Goal: Check status: Check status

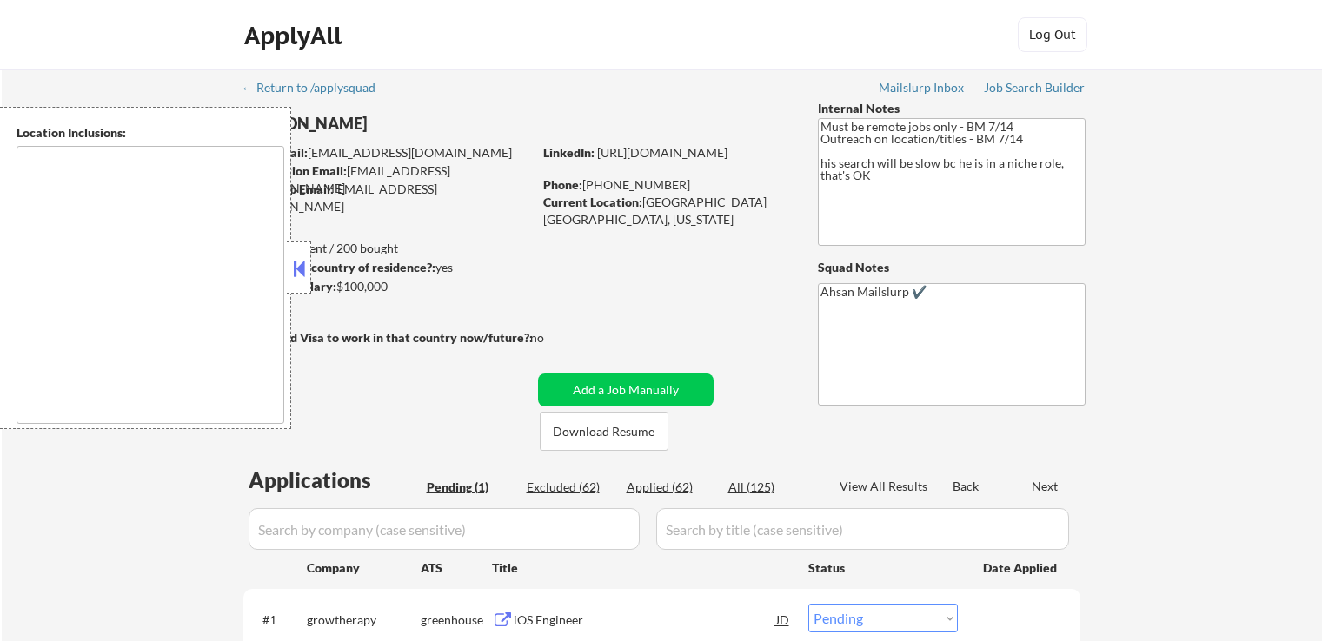
scroll to position [261, 0]
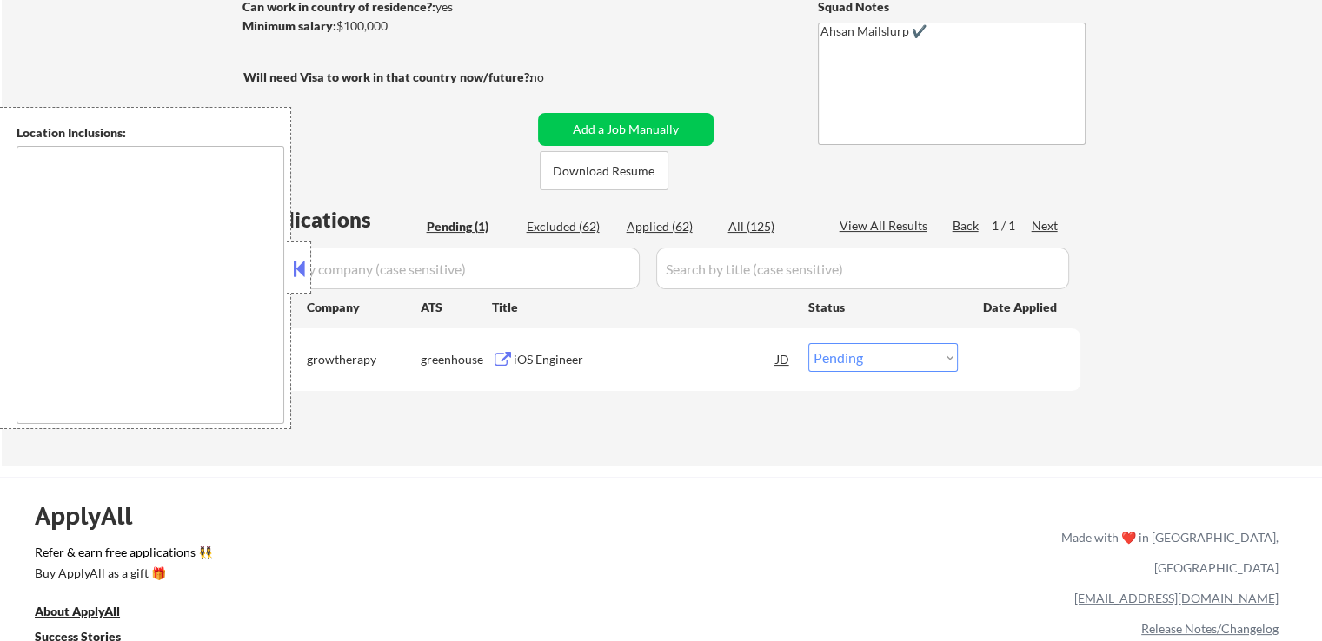
click at [500, 354] on button at bounding box center [503, 360] width 22 height 17
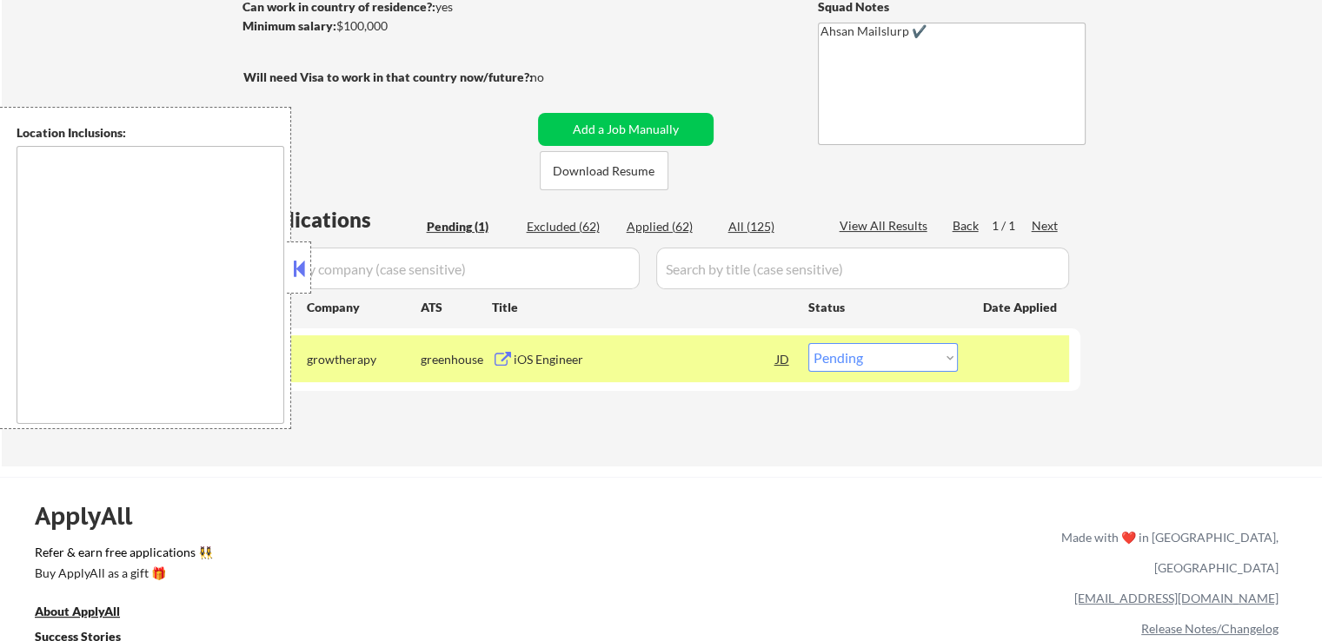
click at [851, 358] on select "Choose an option... Pending Applied Excluded (Questions) Excluded (Expired) Exc…" at bounding box center [882, 357] width 149 height 29
click at [808, 343] on select "Choose an option... Pending Applied Excluded (Questions) Excluded (Expired) Exc…" at bounding box center [882, 357] width 149 height 29
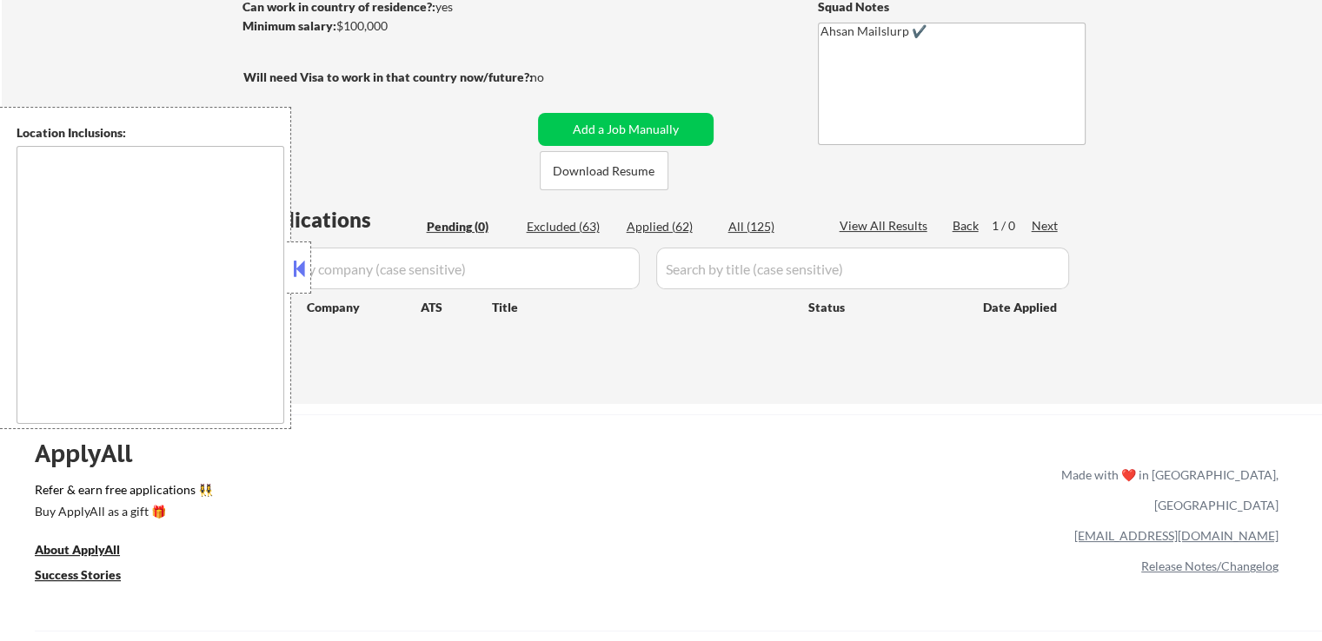
click at [664, 226] on div "Applied (62)" at bounding box center [669, 226] width 87 height 17
select select ""applied""
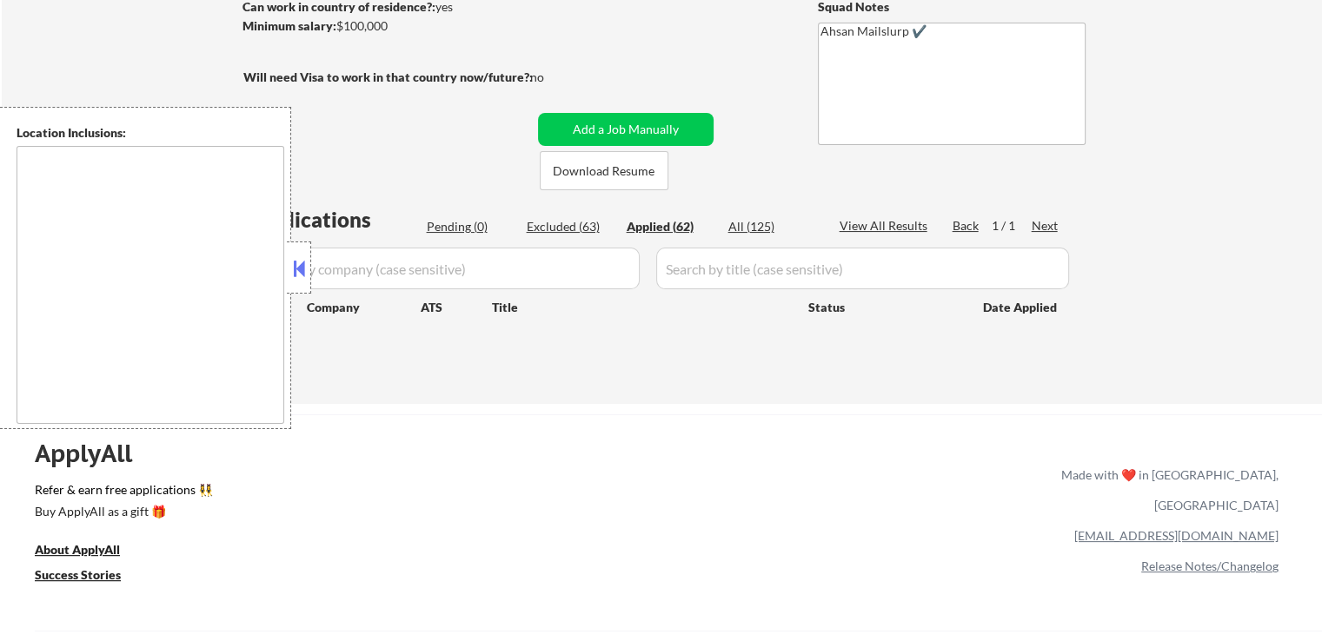
select select ""applied""
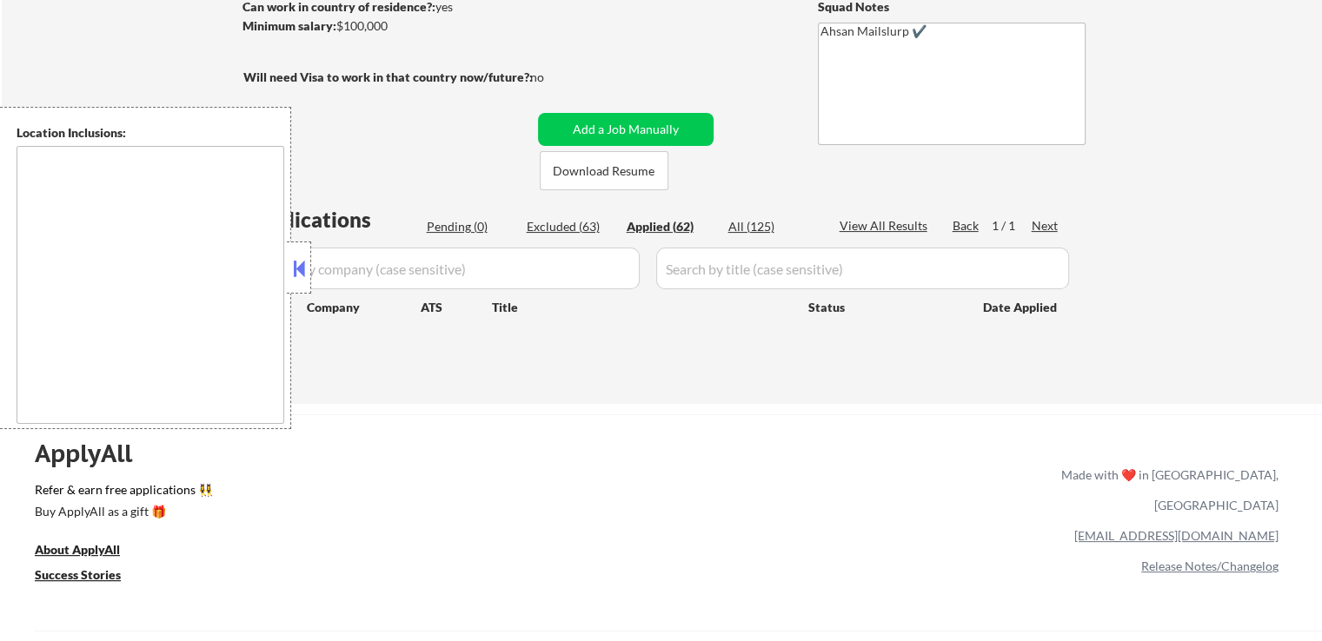
select select ""applied""
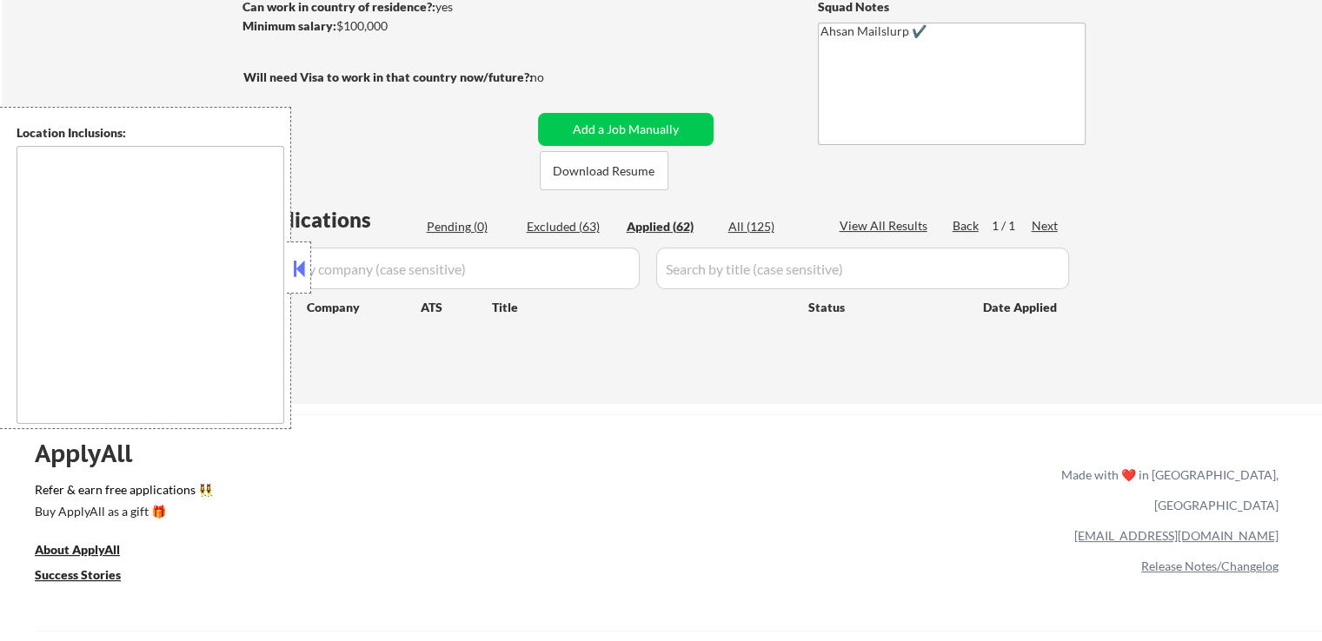
select select ""applied""
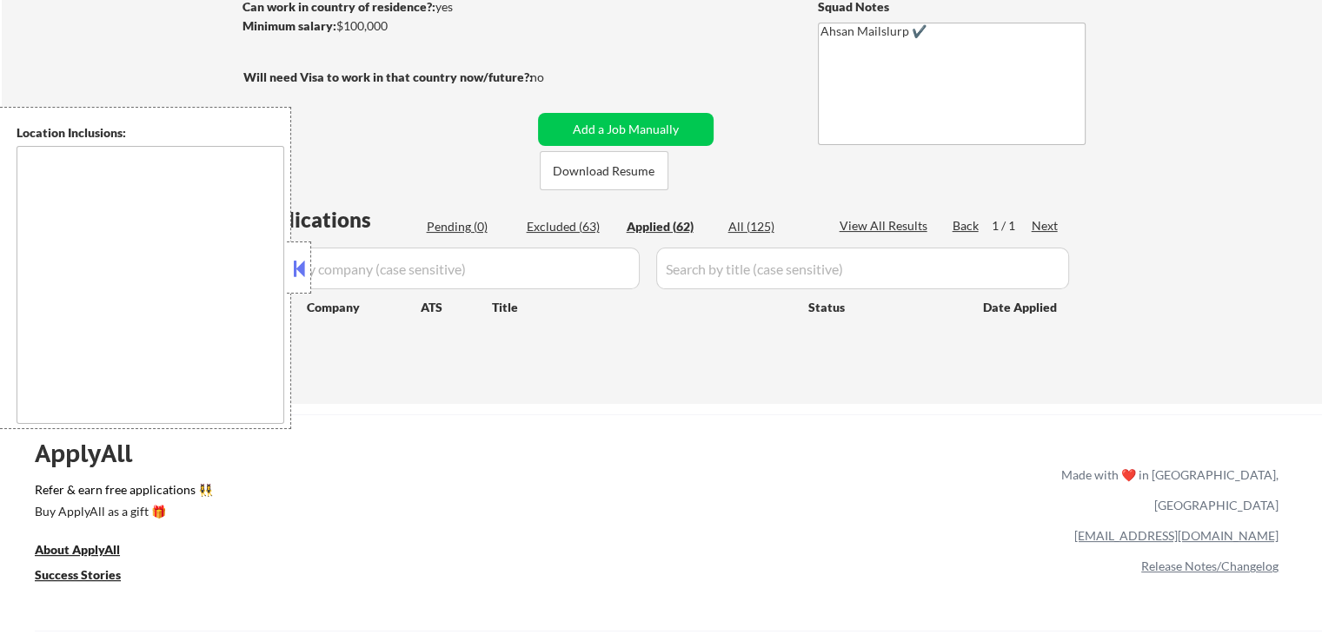
select select ""applied""
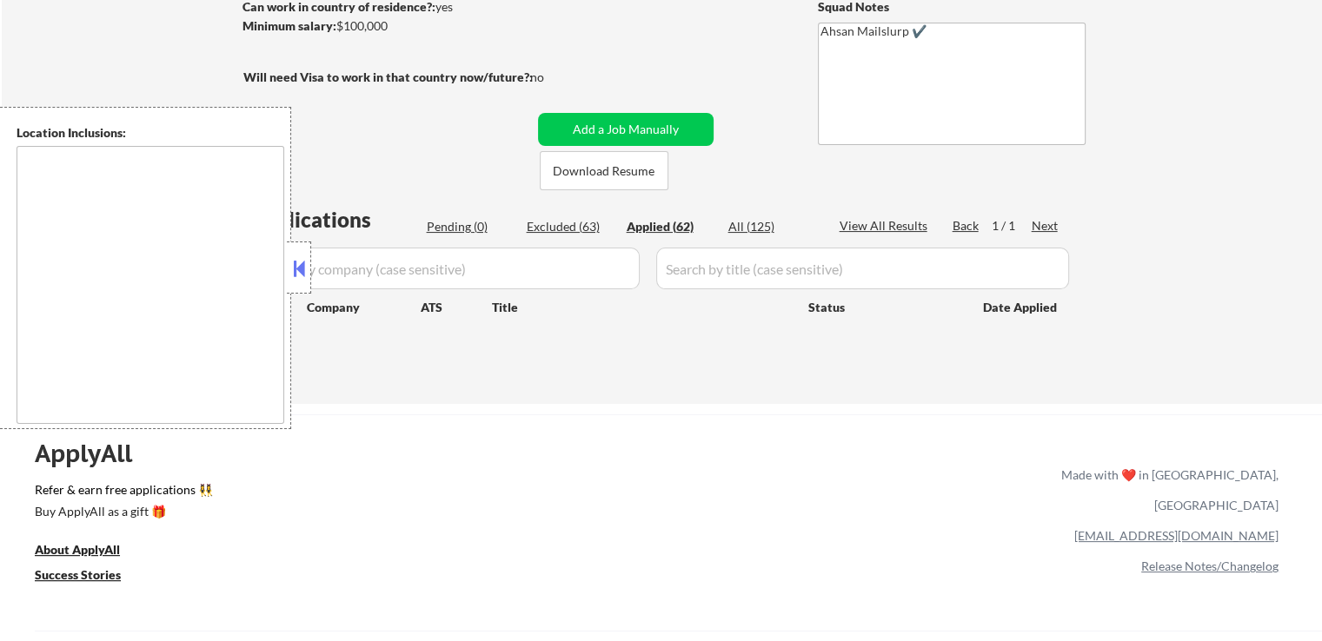
select select ""applied""
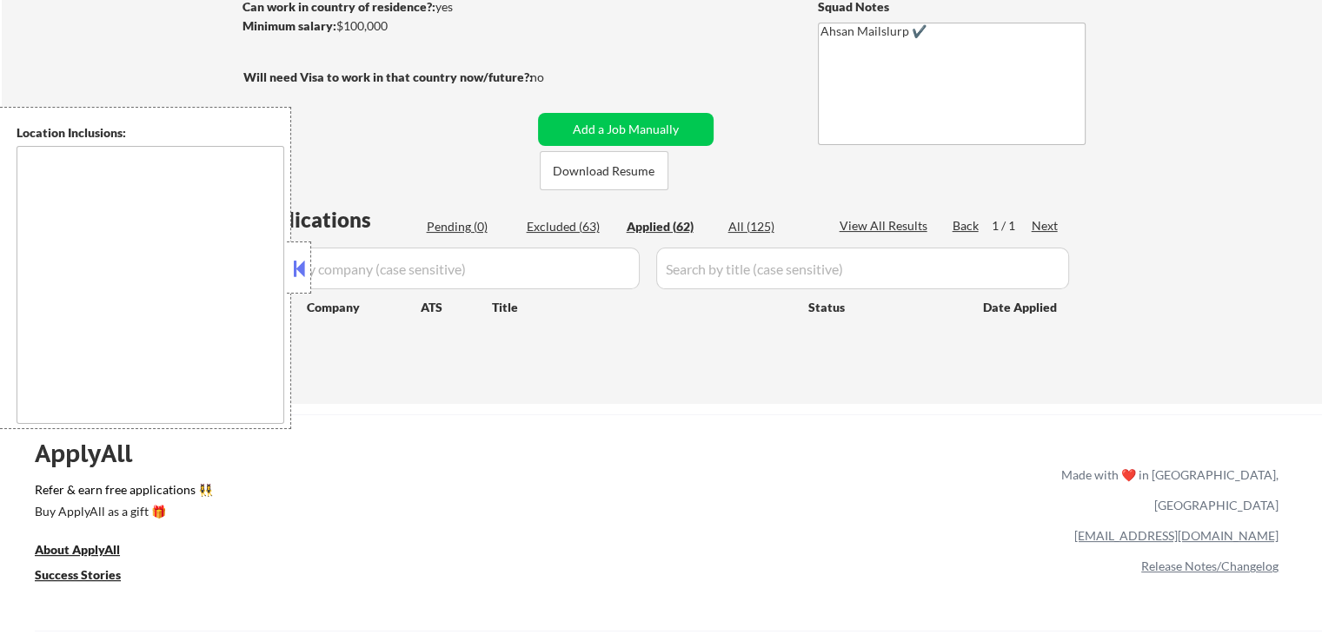
select select ""applied""
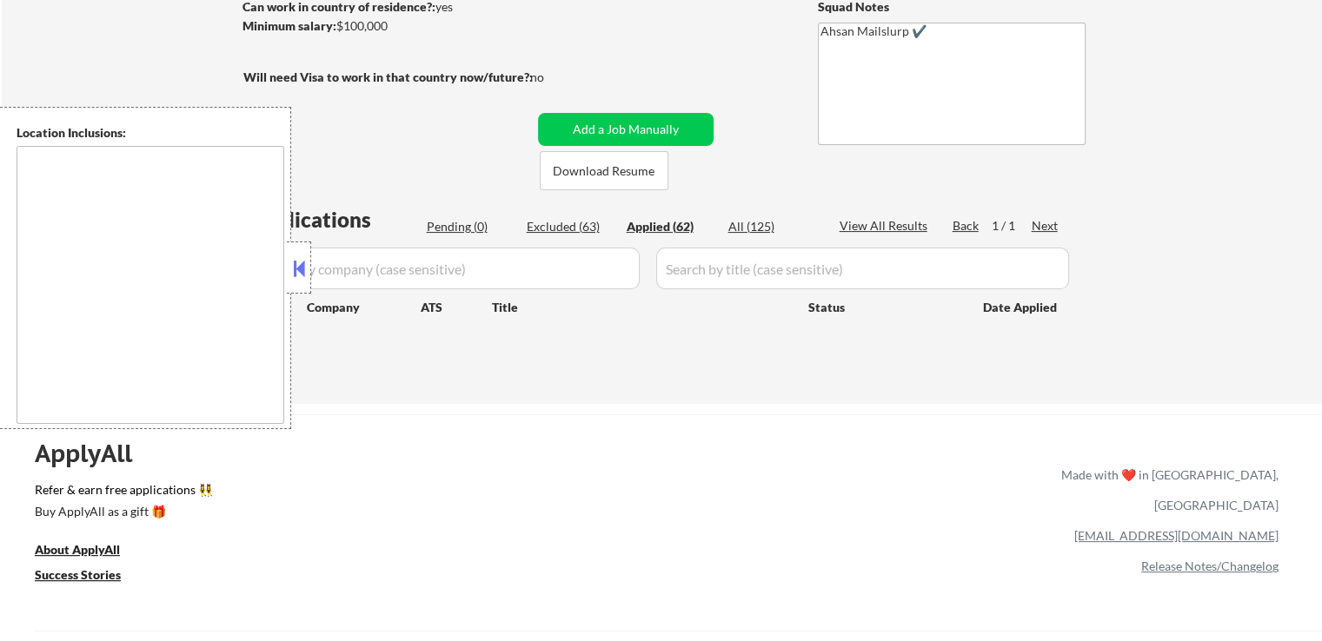
select select ""applied""
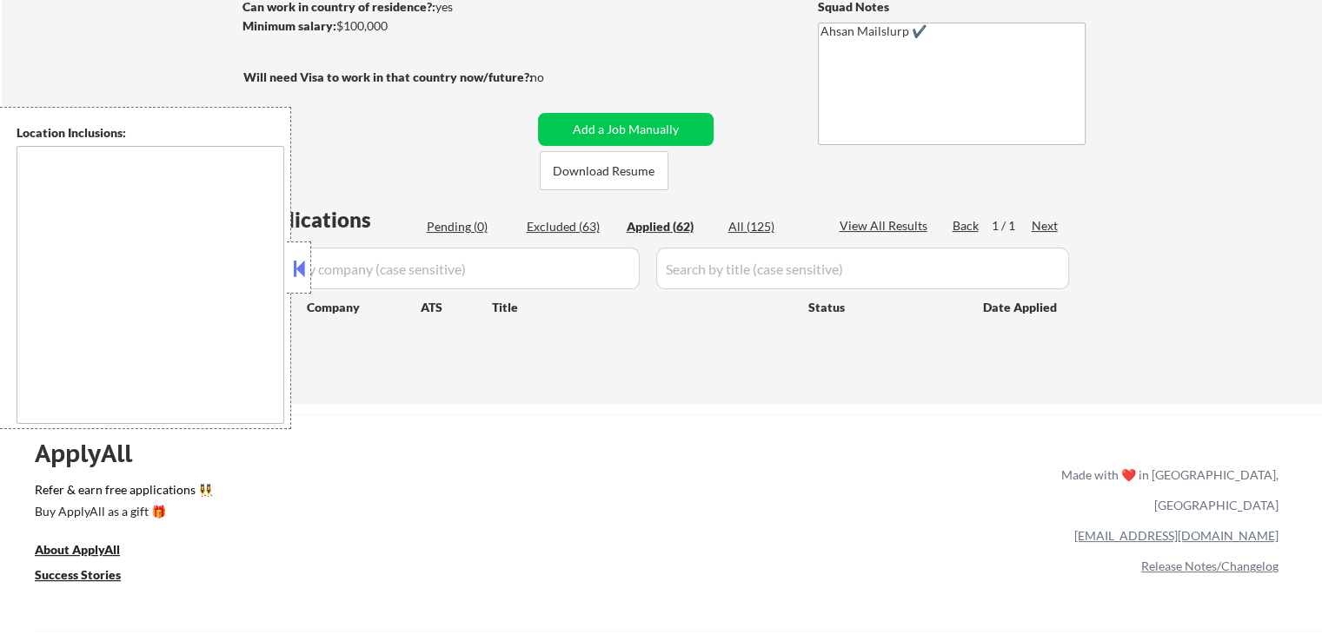
select select ""applied""
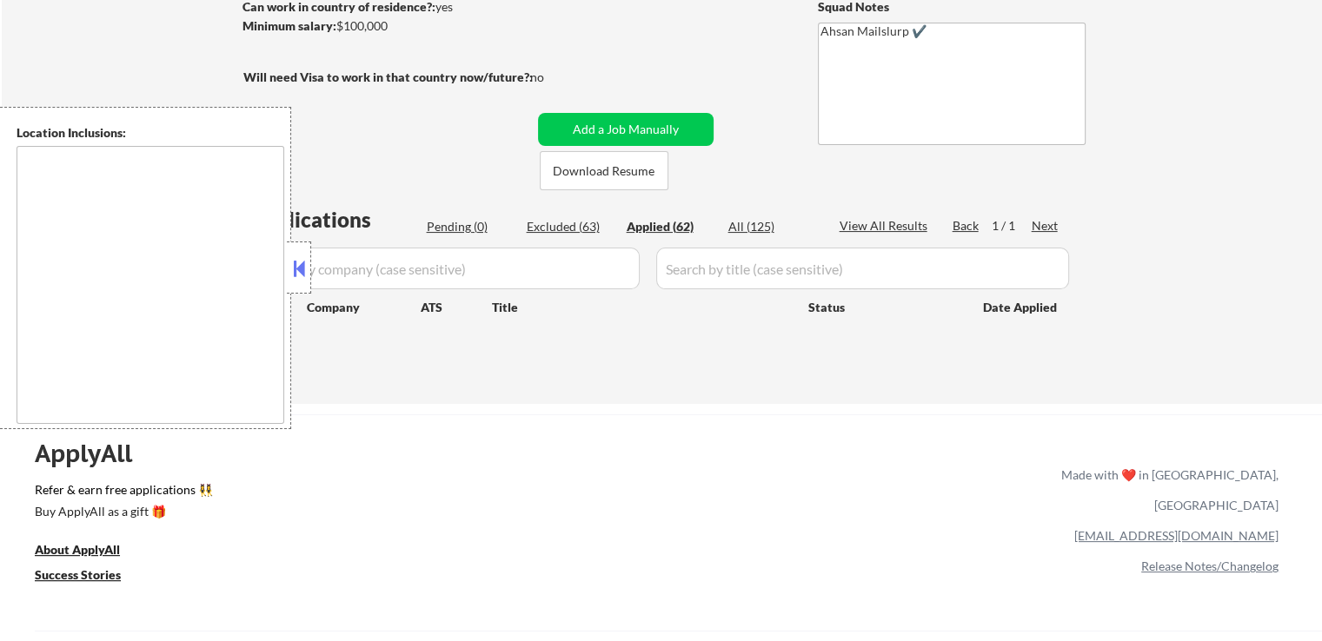
select select ""applied""
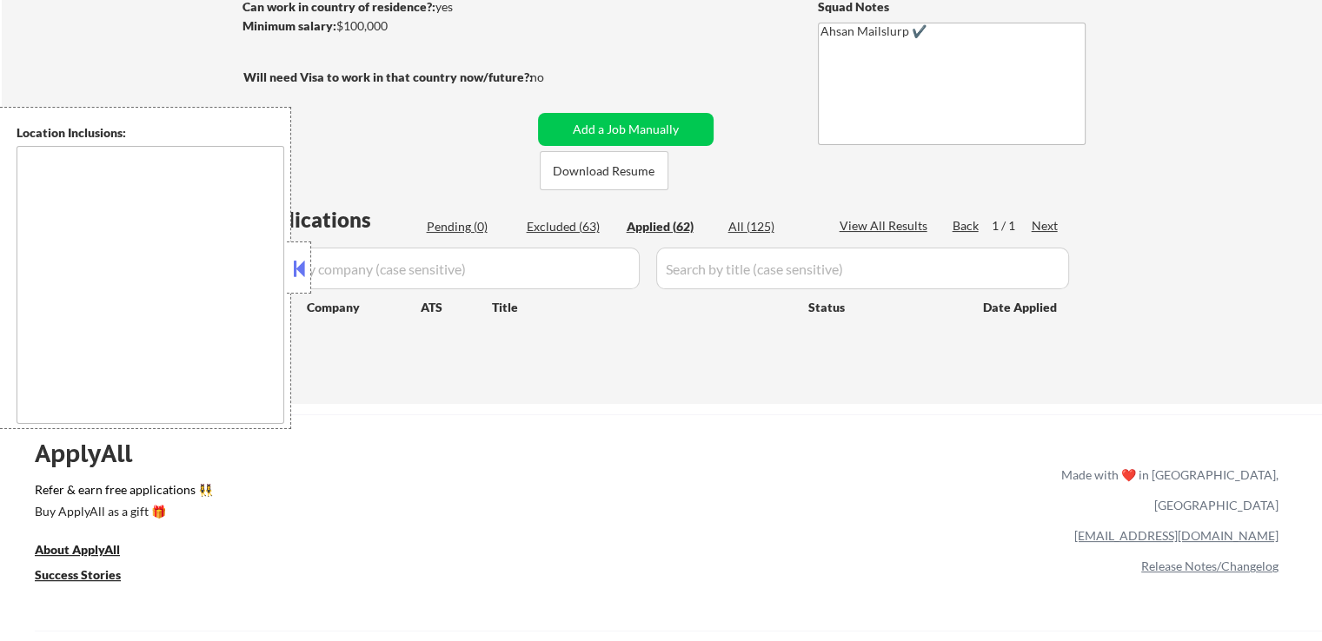
select select ""applied""
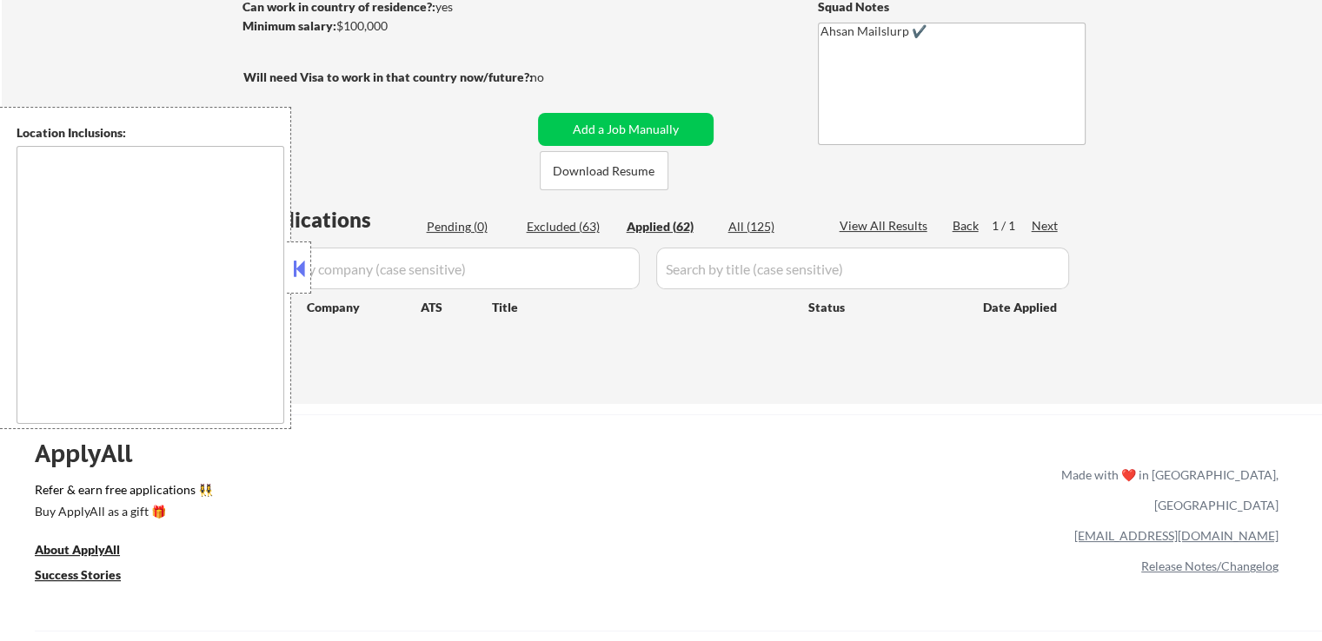
select select ""applied""
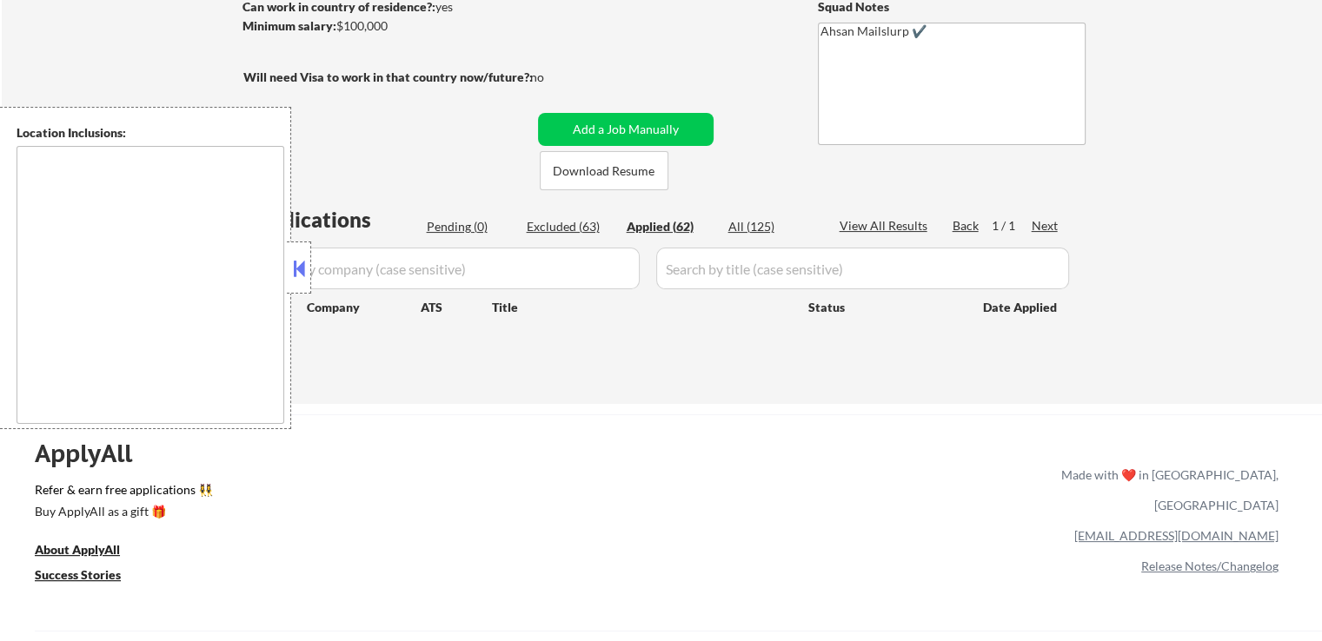
select select ""applied""
